Goal: Check status: Check status

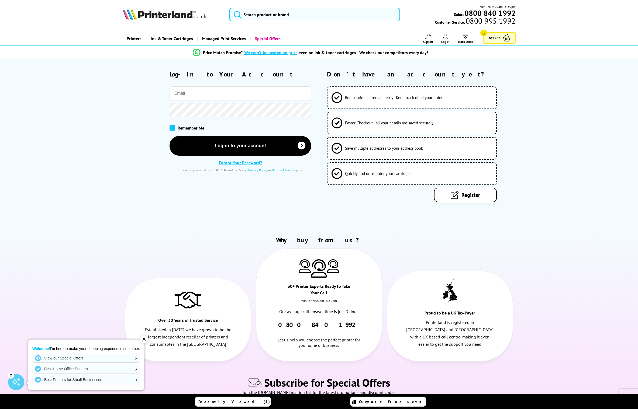
type input "[EMAIL_ADDRESS][DOMAIN_NAME]"
click at [174, 129] on span at bounding box center [171, 127] width 5 height 5
click at [171, 126] on input "checkbox" at bounding box center [171, 126] width 0 height 0
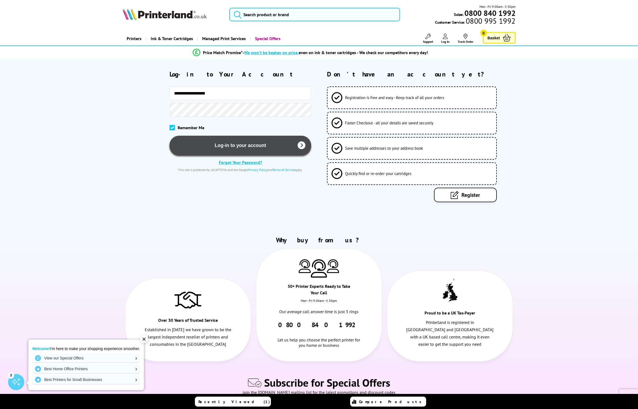
click at [199, 143] on button "Log-in to your account" at bounding box center [239, 146] width 141 height 20
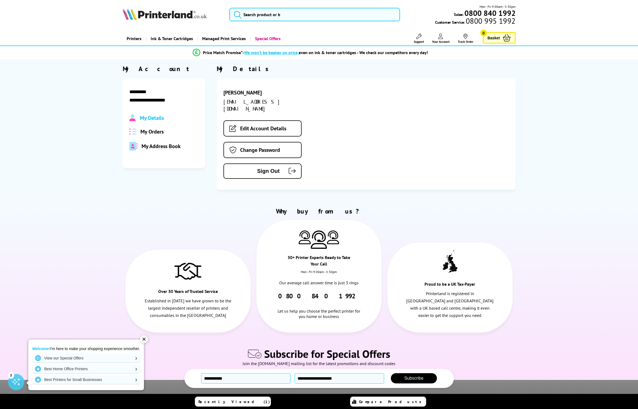
click at [156, 131] on span "My Orders" at bounding box center [151, 131] width 23 height 7
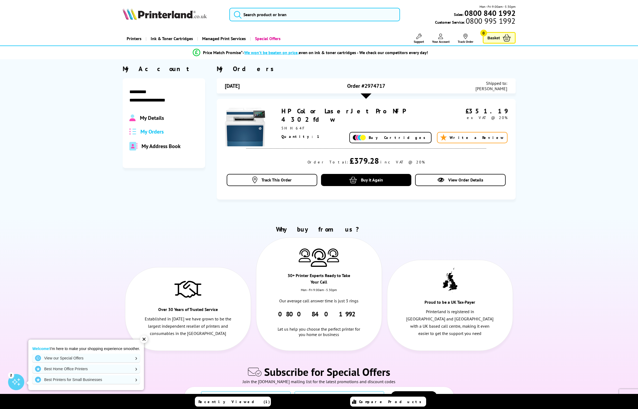
click at [302, 111] on link "HP Color LaserJet Pro MFP 4302fdw" at bounding box center [343, 115] width 124 height 17
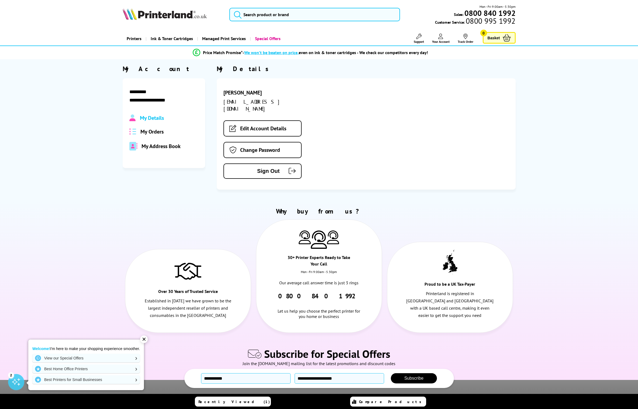
click at [142, 130] on span "My Orders" at bounding box center [151, 131] width 23 height 7
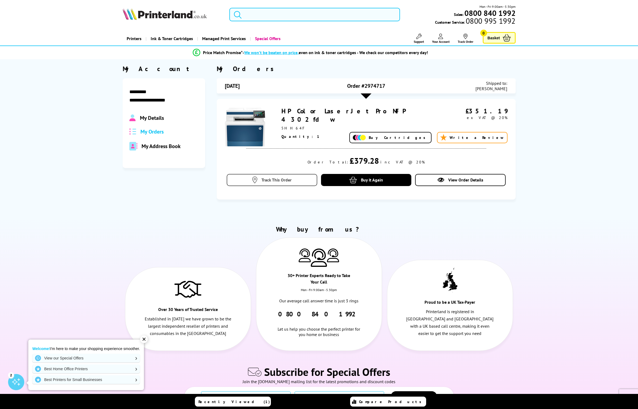
click at [259, 181] on link "Track This Order" at bounding box center [272, 180] width 90 height 12
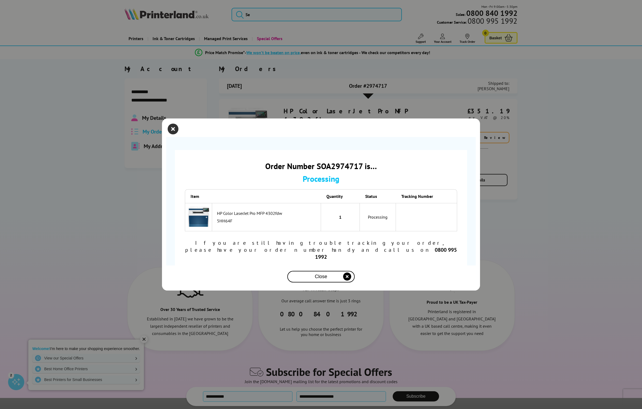
click at [174, 134] on icon "close modal" at bounding box center [173, 129] width 11 height 11
